Goal: Task Accomplishment & Management: Manage account settings

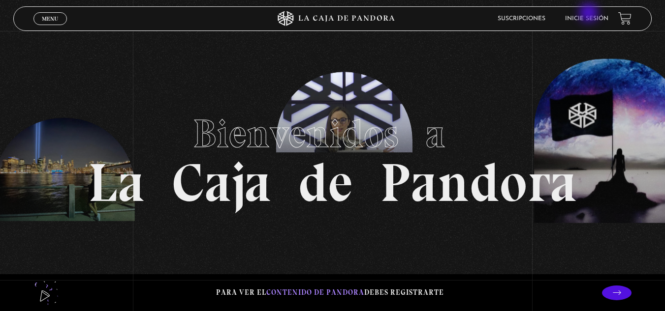
click at [589, 14] on li "Inicie sesión" at bounding box center [586, 18] width 43 height 15
click at [602, 18] on link "Inicie sesión" at bounding box center [586, 19] width 43 height 6
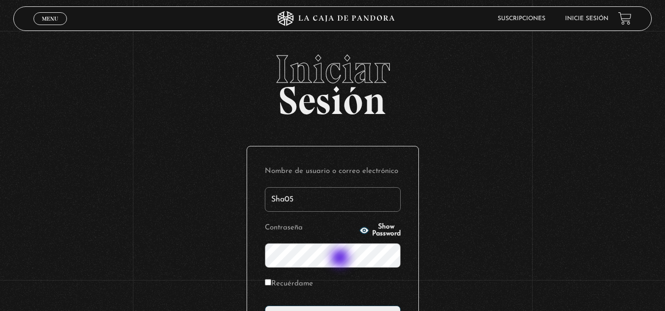
type input "Sha05"
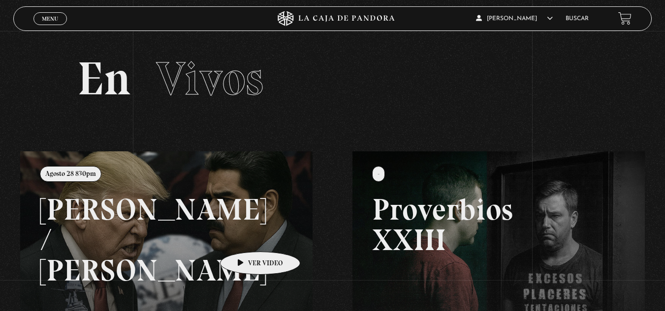
click at [245, 237] on link at bounding box center [352, 307] width 665 height 311
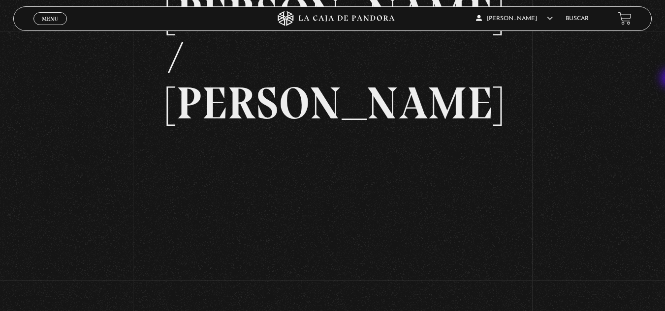
scroll to position [94, 0]
